Goal: Information Seeking & Learning: Learn about a topic

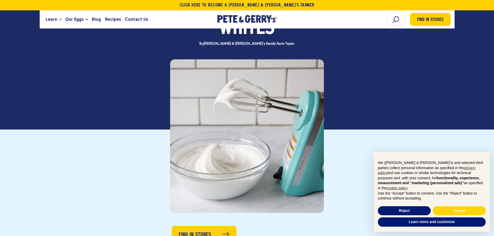
scroll to position [52, 0]
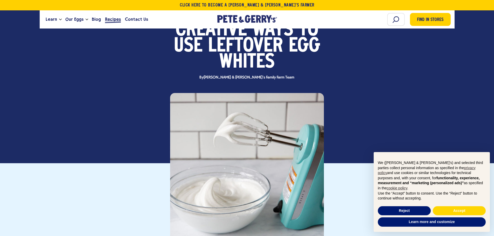
click at [108, 19] on span "Recipes" at bounding box center [113, 19] width 16 height 6
